Goal: Task Accomplishment & Management: Manage account settings

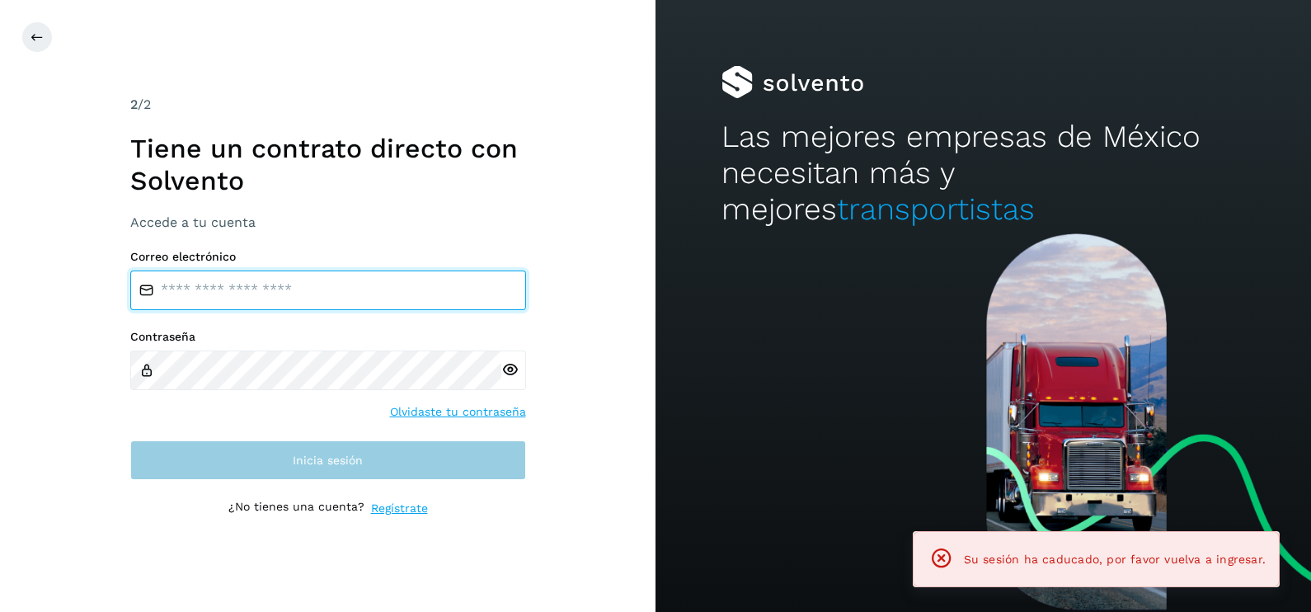
type input "**********"
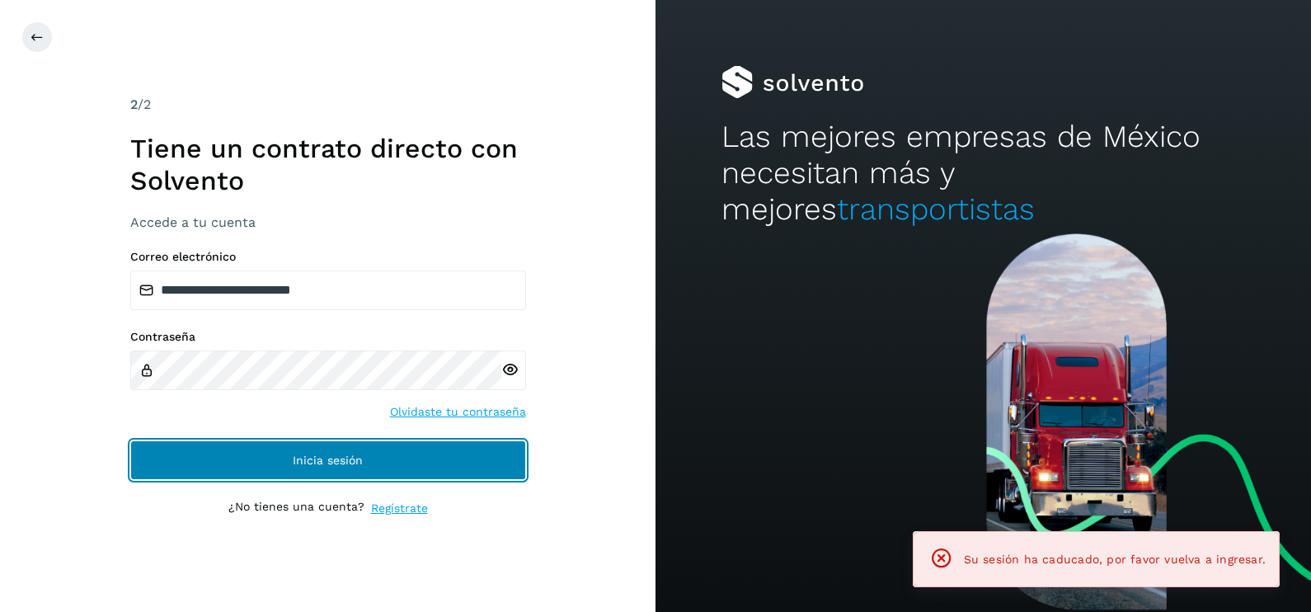
click at [433, 453] on button "Inicia sesión" at bounding box center [328, 460] width 396 height 40
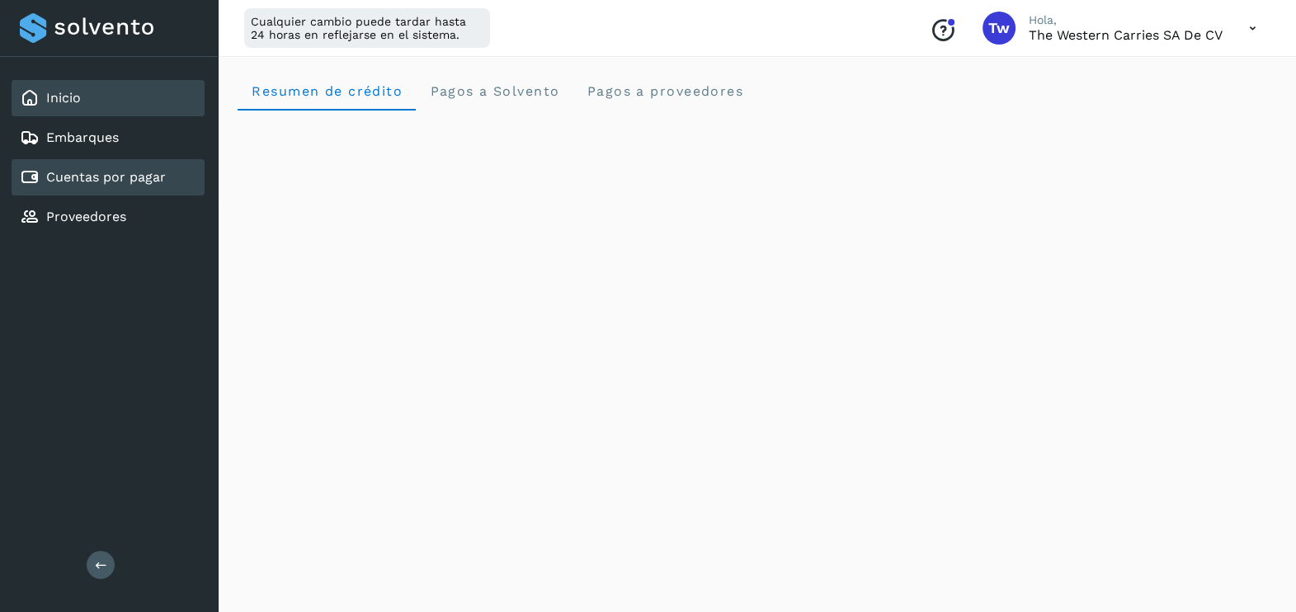
click at [140, 181] on link "Cuentas por pagar" at bounding box center [106, 177] width 120 height 16
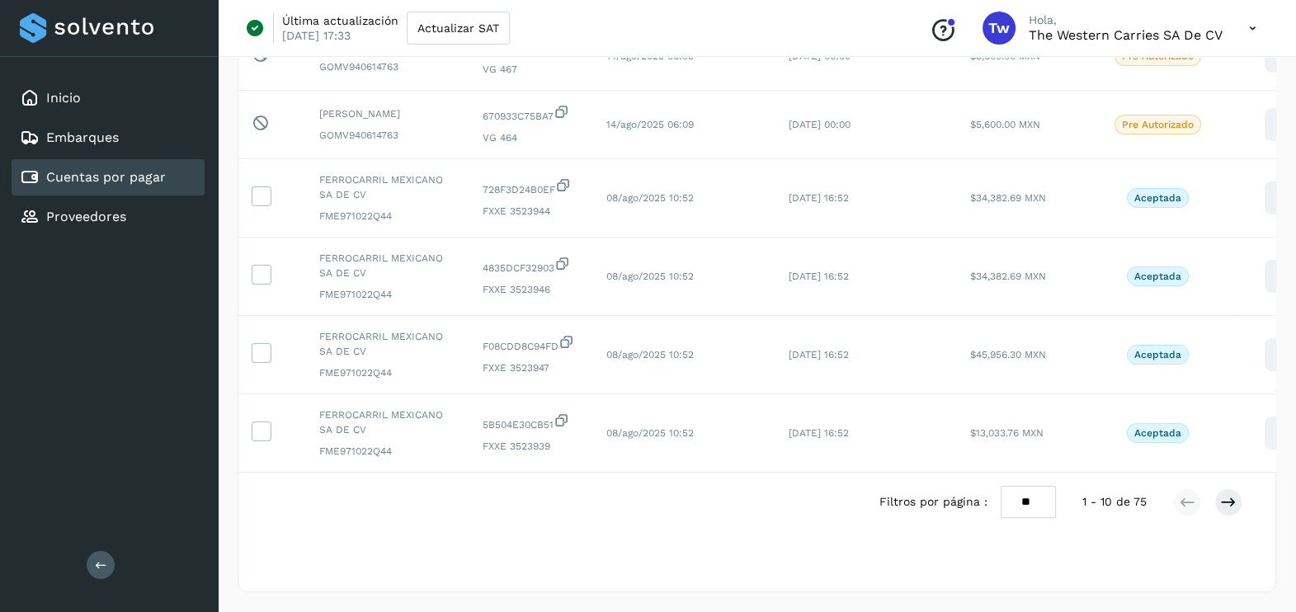
scroll to position [492, 0]
click at [1224, 511] on icon at bounding box center [1228, 502] width 16 height 16
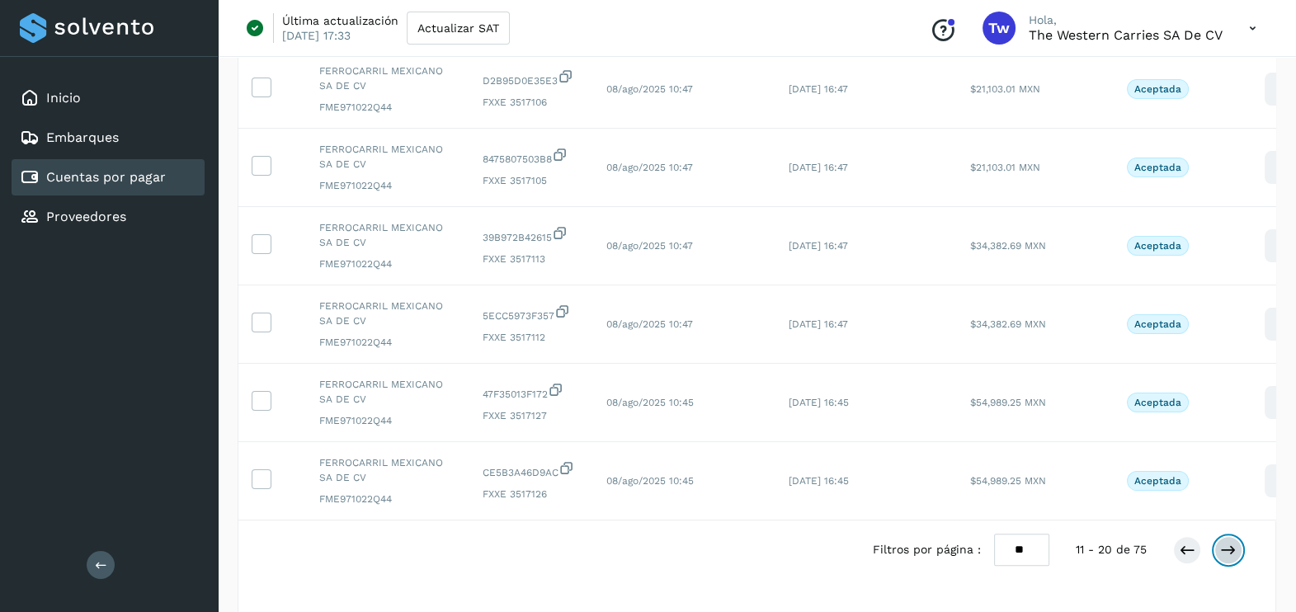
click at [1224, 558] on icon at bounding box center [1228, 550] width 16 height 16
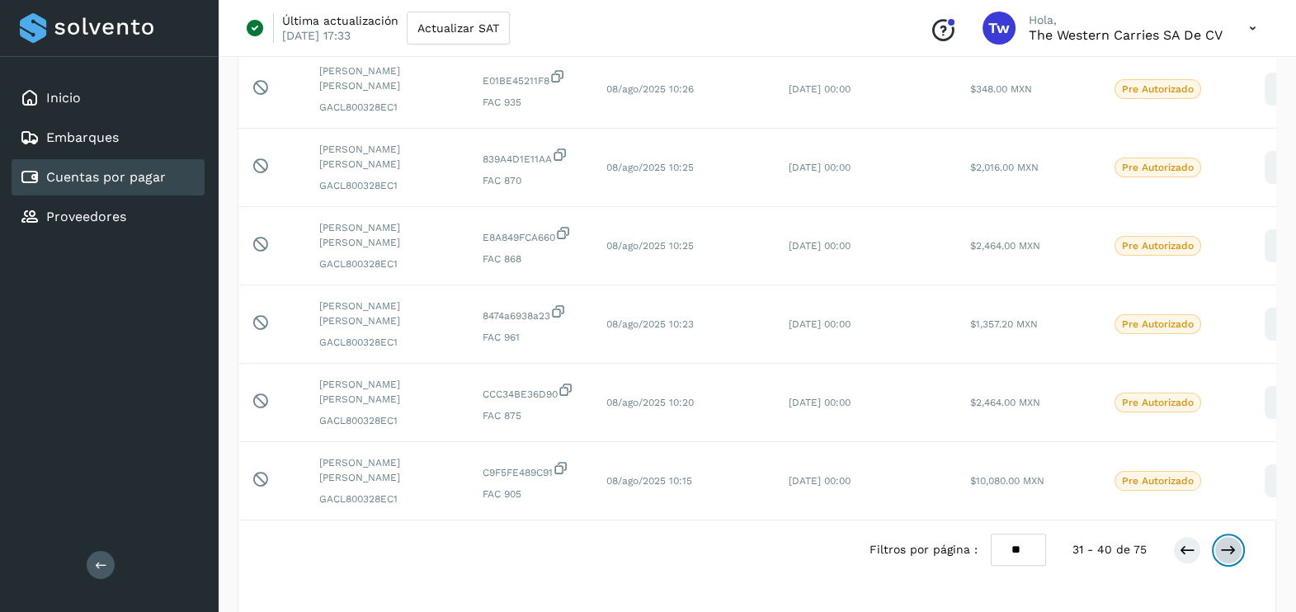
click at [1224, 558] on icon at bounding box center [1228, 550] width 16 height 16
click at [144, 99] on div "Inicio" at bounding box center [108, 98] width 193 height 36
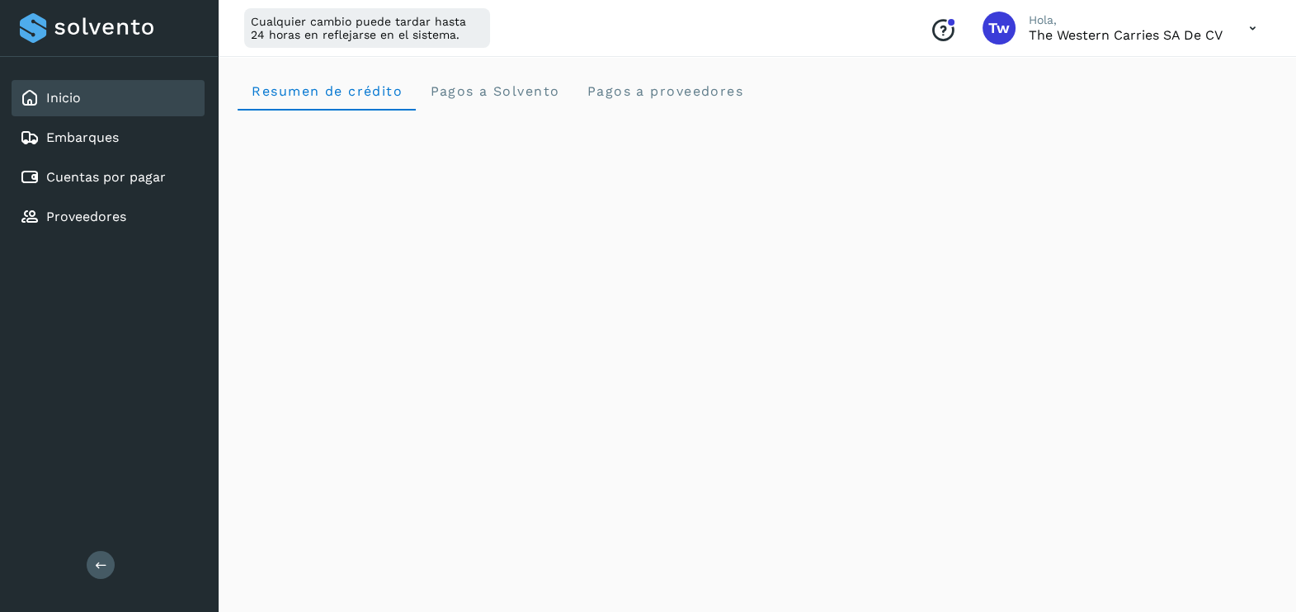
click at [1249, 28] on icon at bounding box center [1252, 29] width 34 height 34
click at [1151, 115] on div "Cerrar sesión" at bounding box center [1170, 106] width 196 height 31
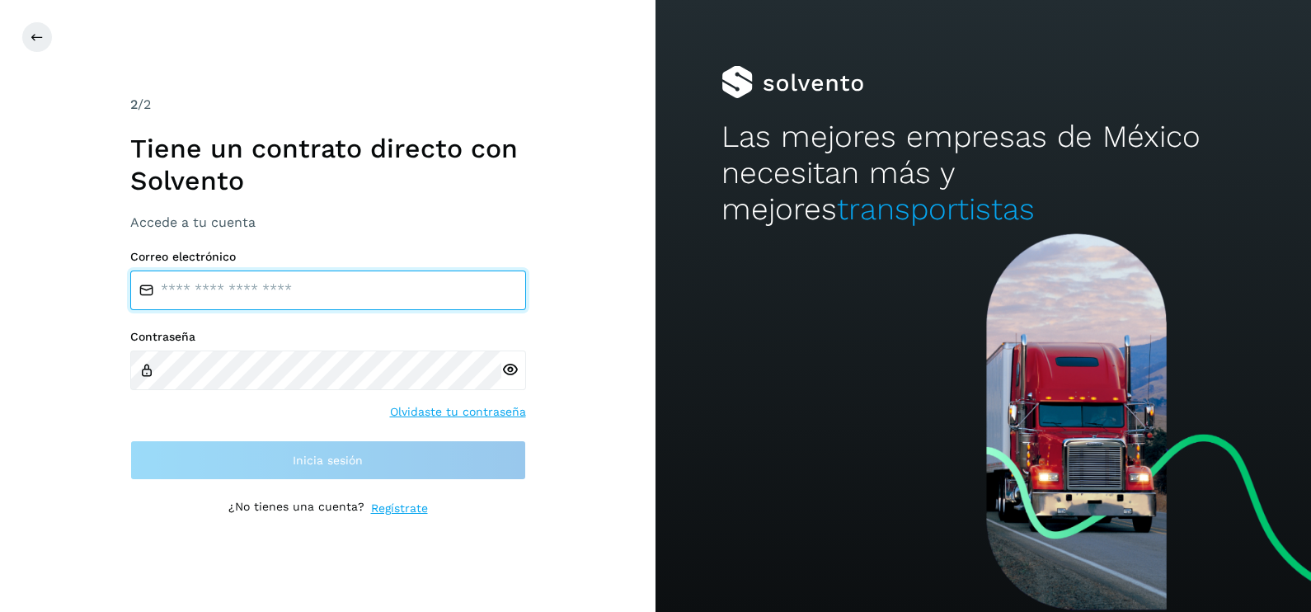
type input "**********"
